Goal: Find specific page/section: Find specific page/section

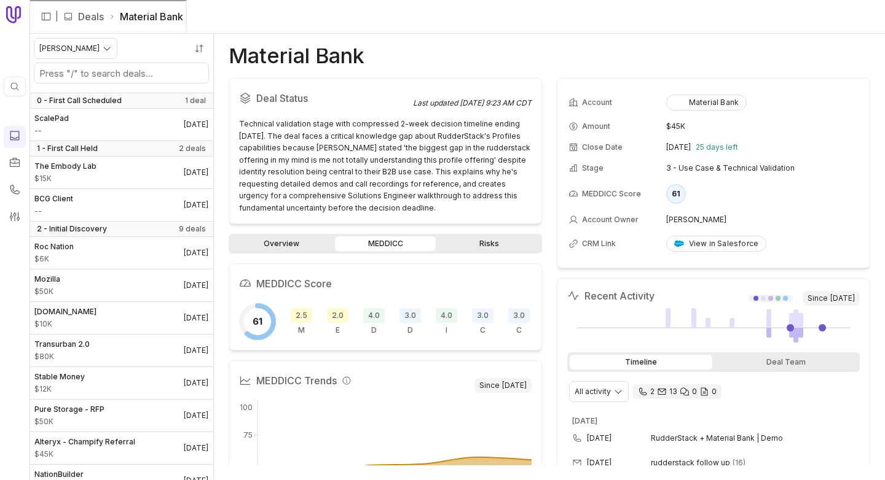
scroll to position [1196, 0]
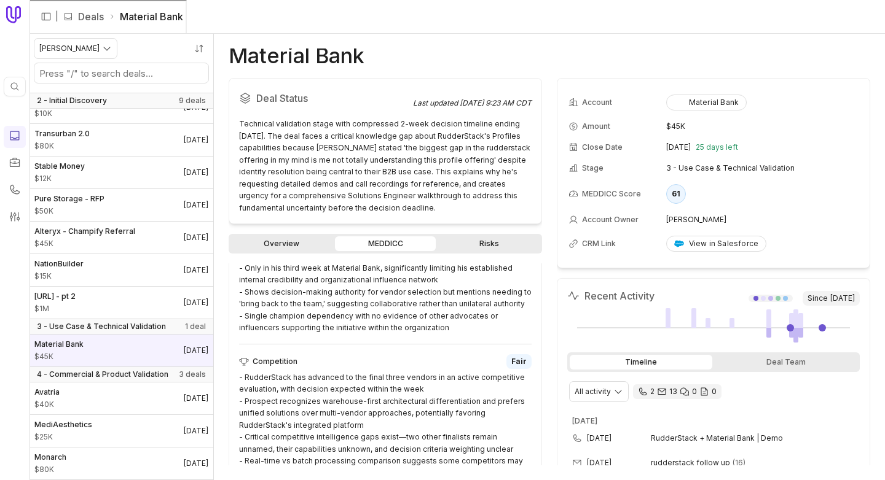
click at [17, 96] on div "Quick search... ⌘ K" at bounding box center [15, 87] width 22 height 20
click at [10, 142] on div at bounding box center [15, 137] width 12 height 15
